Goal: Navigation & Orientation: Find specific page/section

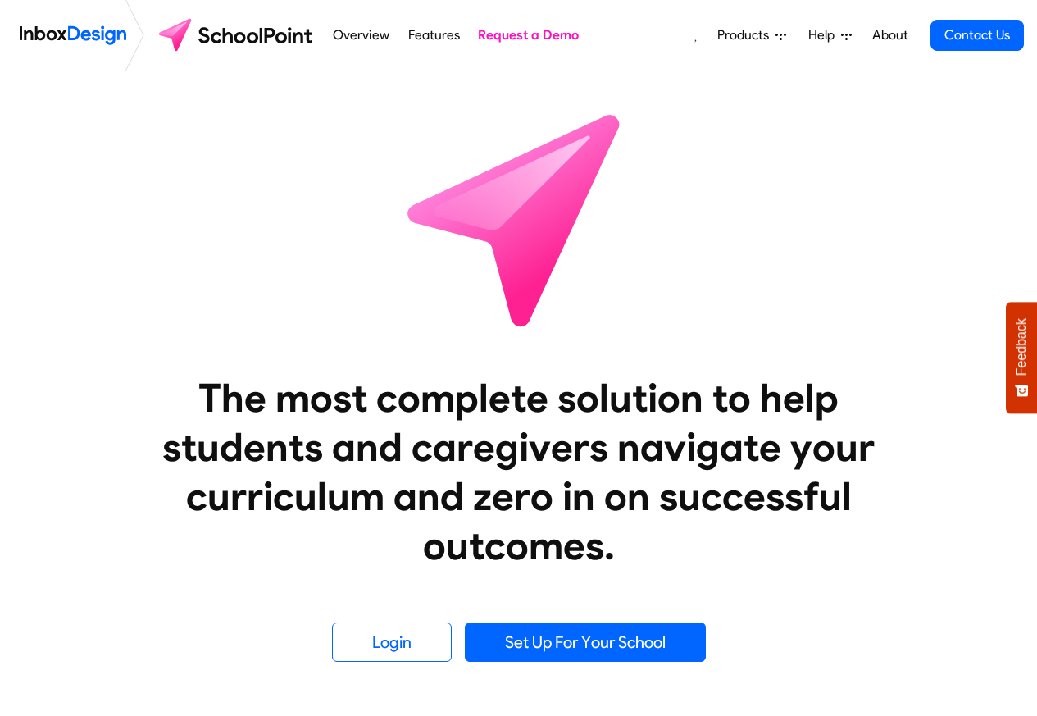
click at [329, 34] on link "Overview" at bounding box center [362, 35] width 66 height 33
